Goal: Check status: Check status

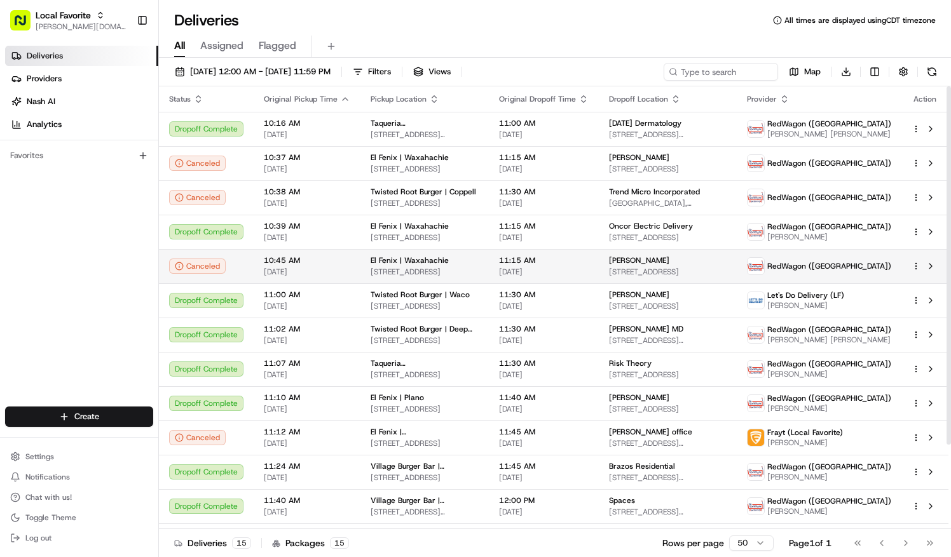
scroll to position [104, 0]
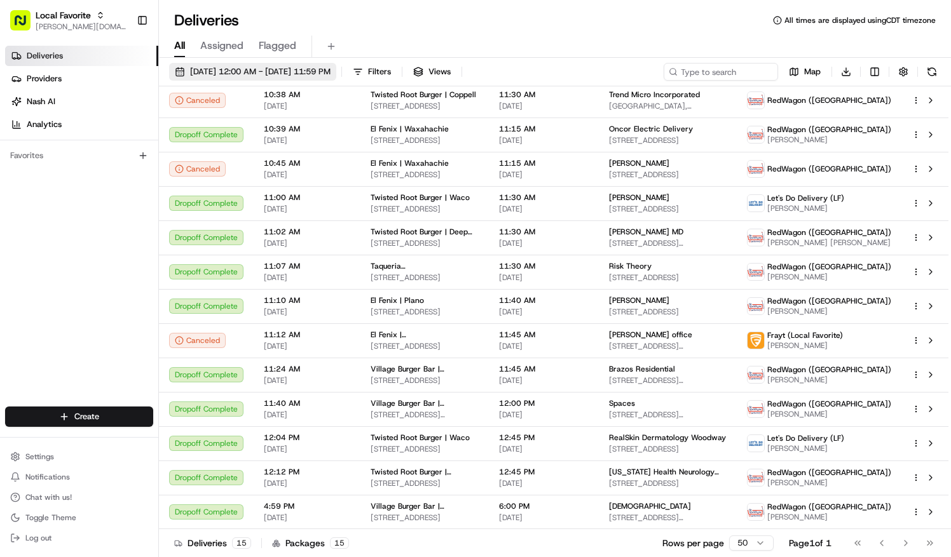
click at [330, 76] on span "[DATE] 12:00 AM - [DATE] 11:59 PM" at bounding box center [260, 71] width 140 height 11
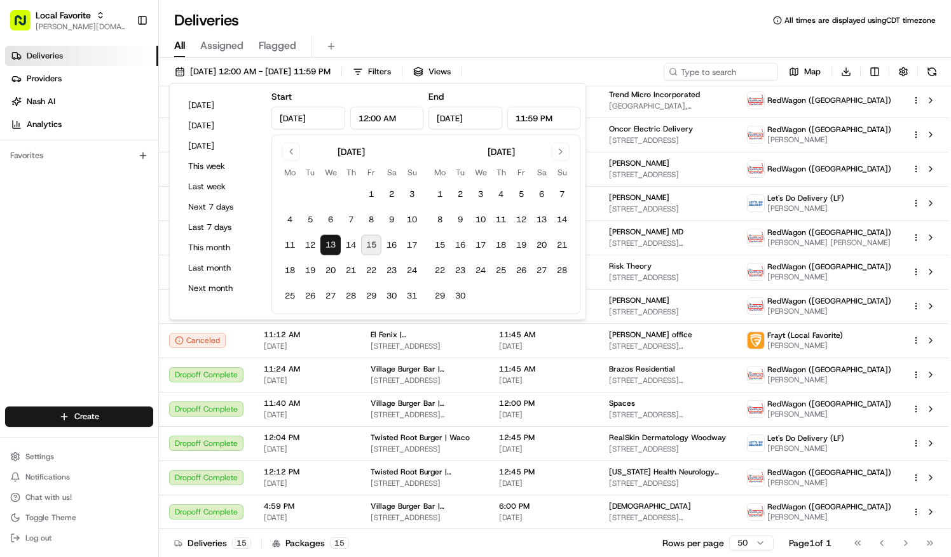
click at [372, 248] on button "15" at bounding box center [371, 245] width 20 height 20
type input "[DATE]"
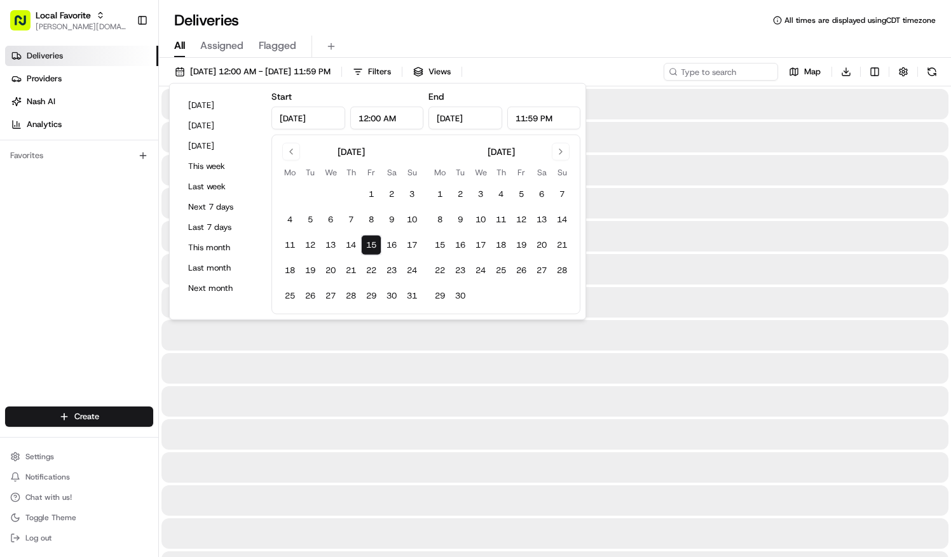
click at [432, 22] on div "Deliveries All times are displayed using CDT timezone" at bounding box center [555, 20] width 792 height 20
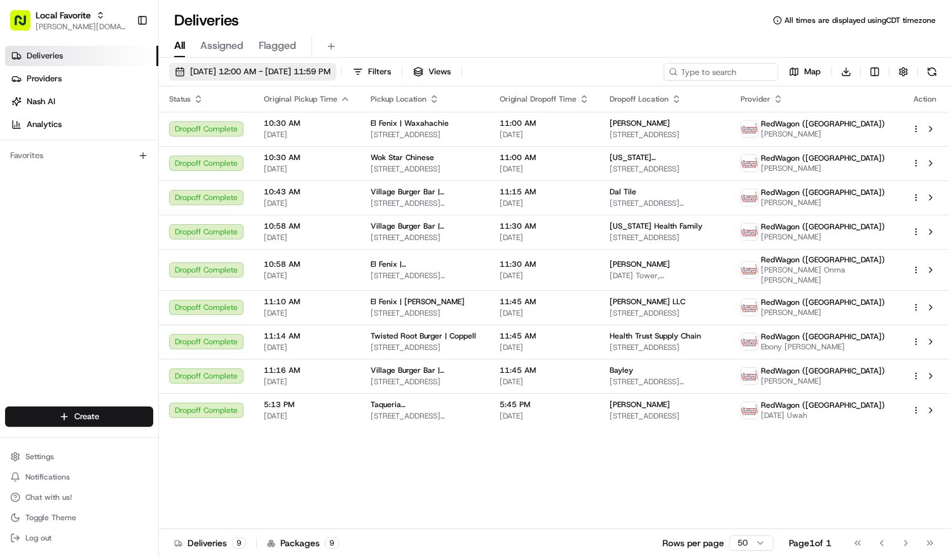
click at [304, 76] on span "[DATE] 12:00 AM - [DATE] 11:59 PM" at bounding box center [260, 71] width 140 height 11
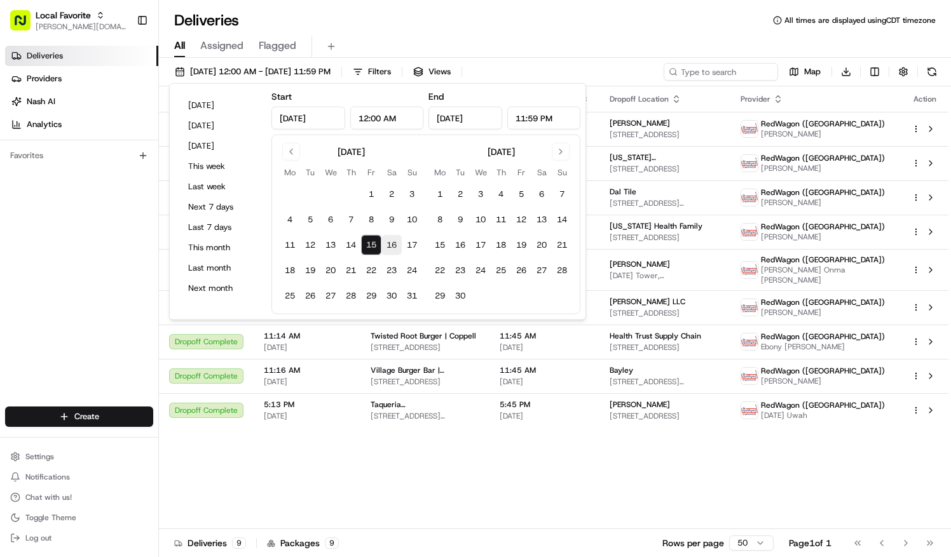
click at [388, 245] on button "16" at bounding box center [391, 245] width 20 height 20
type input "[DATE]"
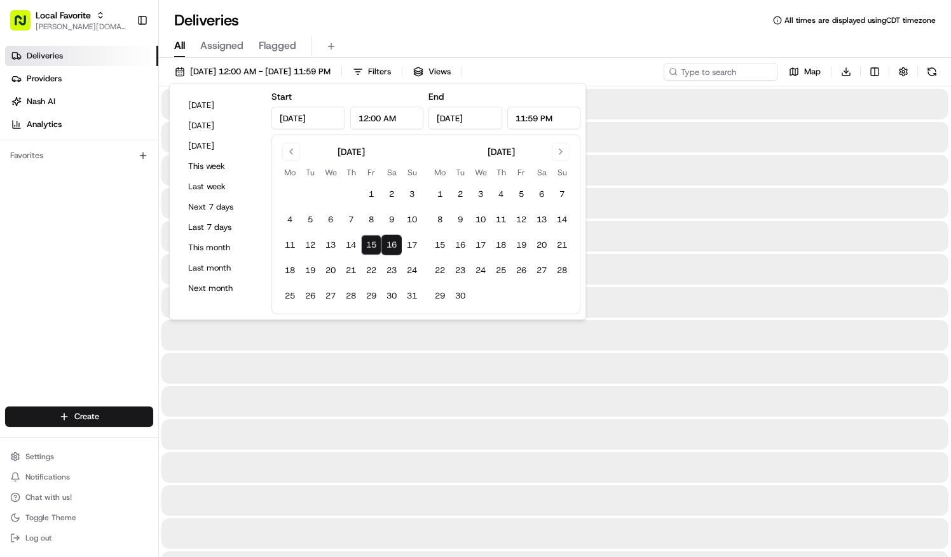
click at [388, 245] on button "16" at bounding box center [391, 245] width 20 height 20
type input "[DATE]"
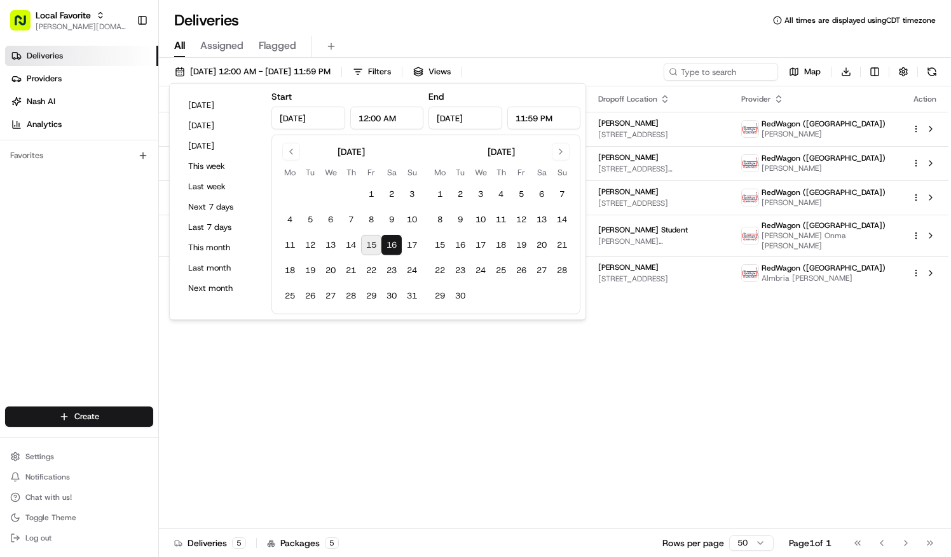
click at [408, 25] on div "Deliveries All times are displayed using CDT timezone" at bounding box center [555, 20] width 792 height 20
